Goal: Task Accomplishment & Management: Use online tool/utility

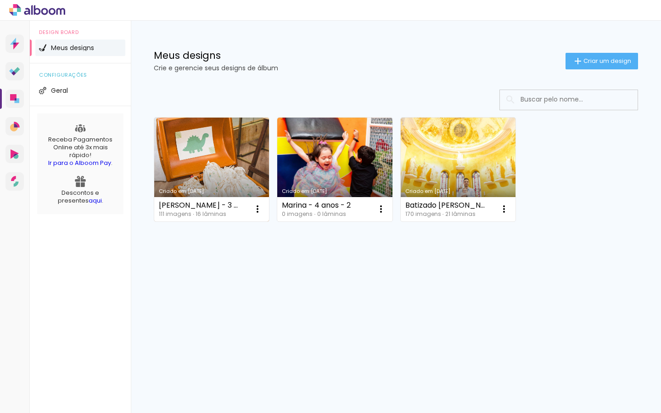
click at [232, 161] on link "Criado em [DATE]" at bounding box center [211, 170] width 115 height 104
